Goal: Check status: Check status

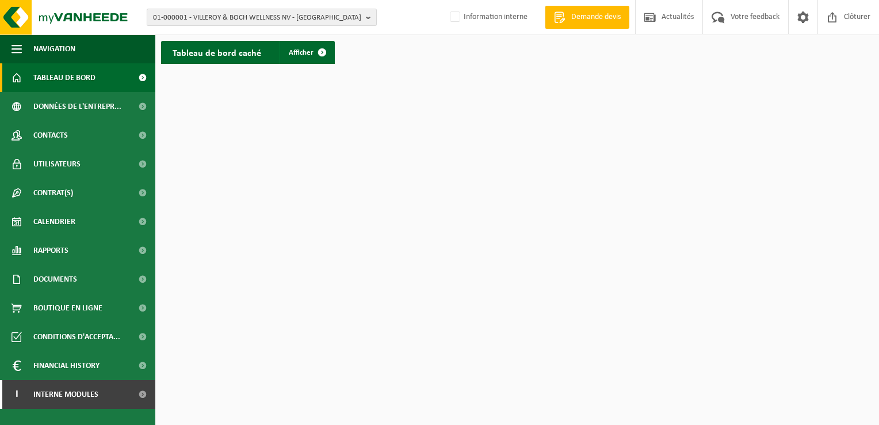
click at [372, 14] on b "button" at bounding box center [371, 17] width 10 height 16
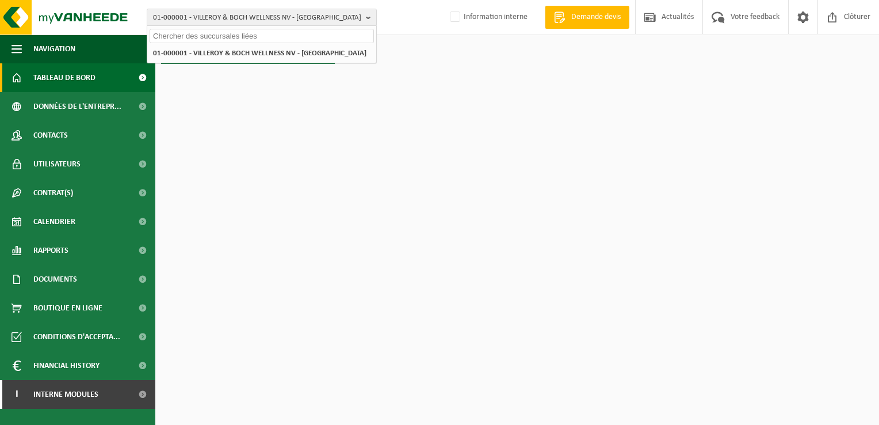
click at [188, 31] on input "text" at bounding box center [262, 36] width 224 height 14
type input "10-861251"
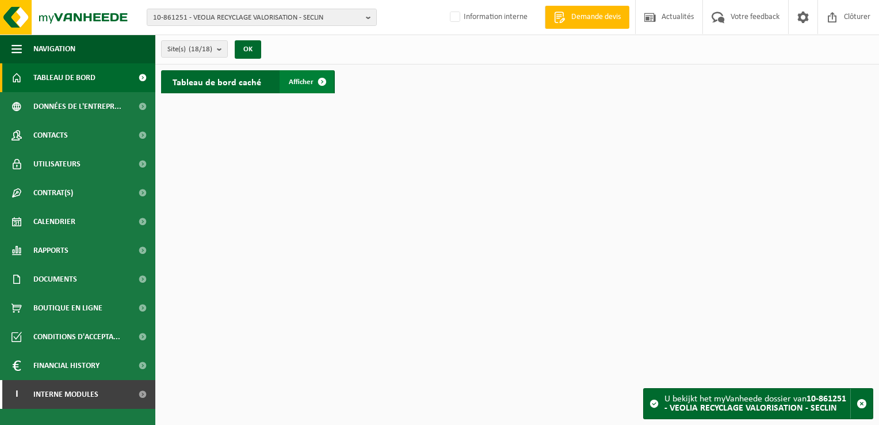
click at [304, 78] on span "Afficher" at bounding box center [301, 81] width 25 height 7
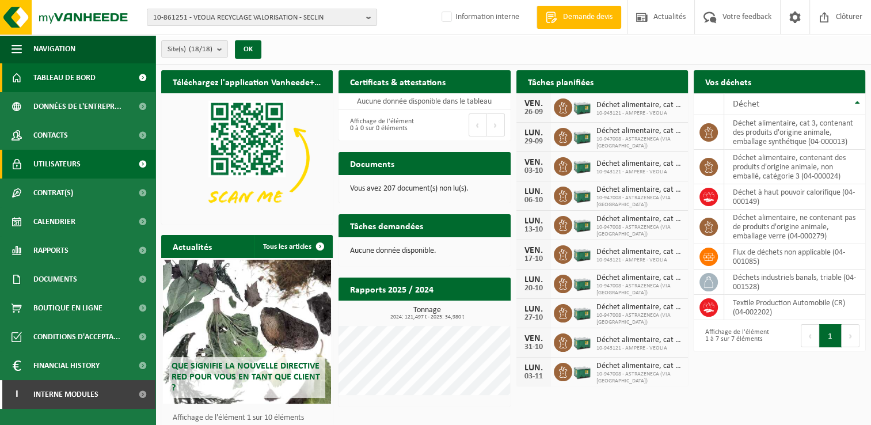
click at [58, 158] on span "Utilisateurs" at bounding box center [56, 164] width 47 height 29
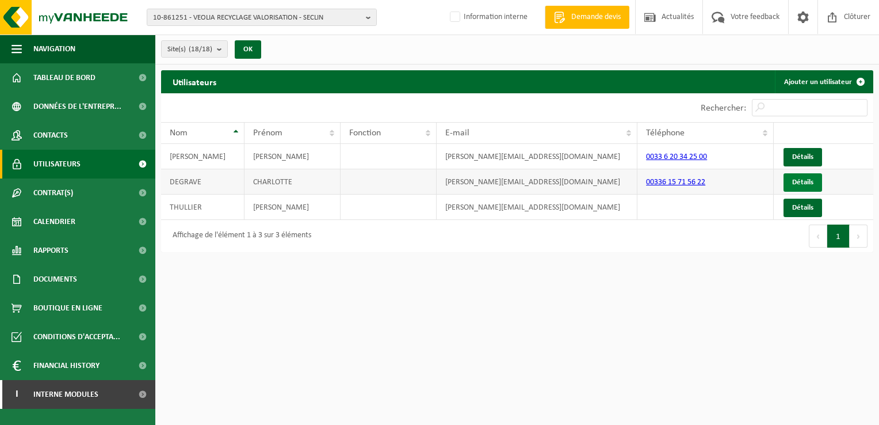
click at [799, 180] on link "Détails" at bounding box center [803, 182] width 39 height 18
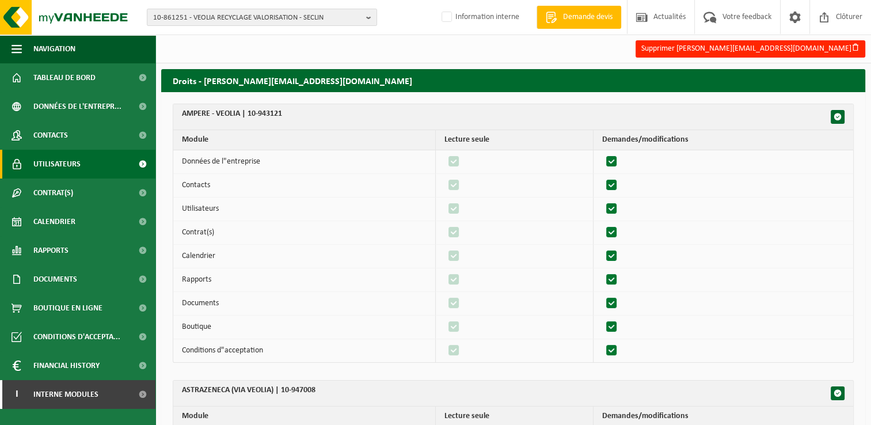
click at [56, 165] on span "Utilisateurs" at bounding box center [56, 164] width 47 height 29
